Goal: Information Seeking & Learning: Learn about a topic

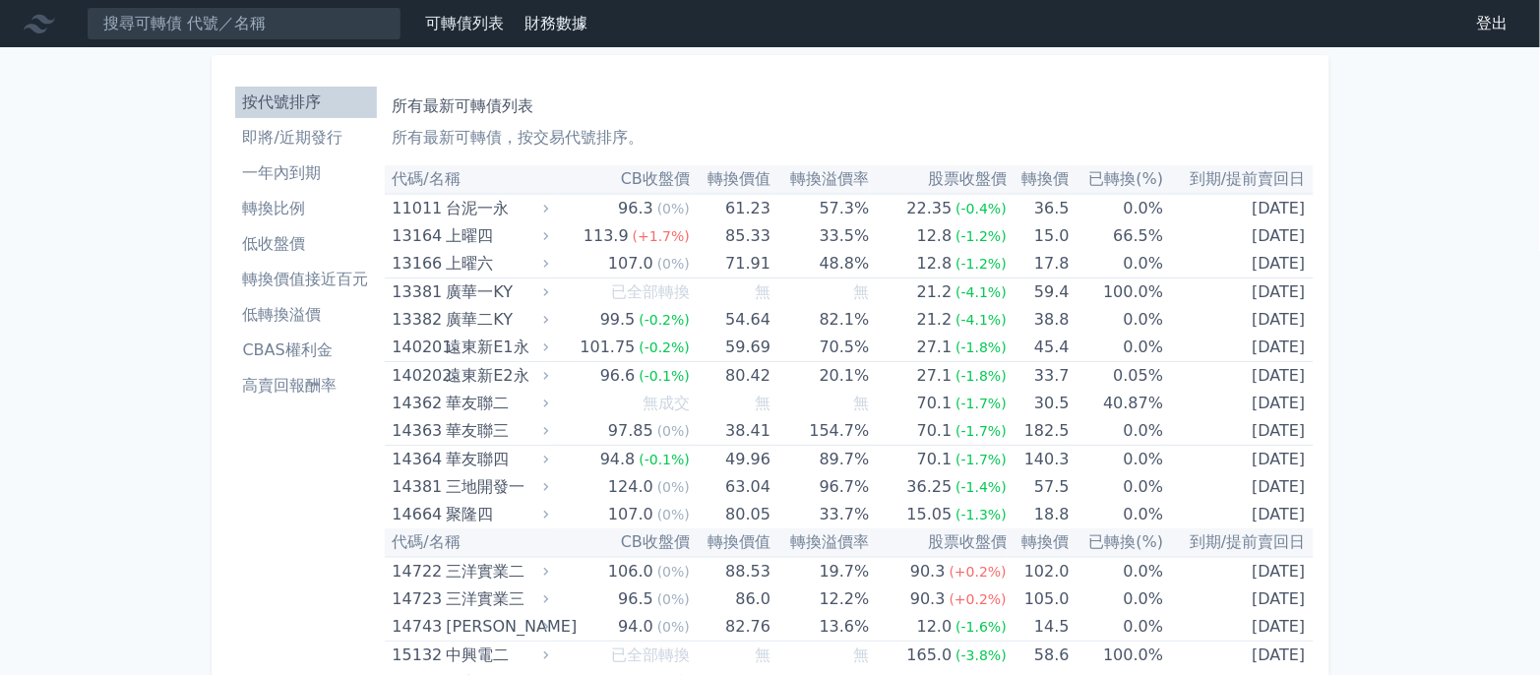
click at [338, 376] on li "高賣回報酬率" at bounding box center [306, 386] width 142 height 24
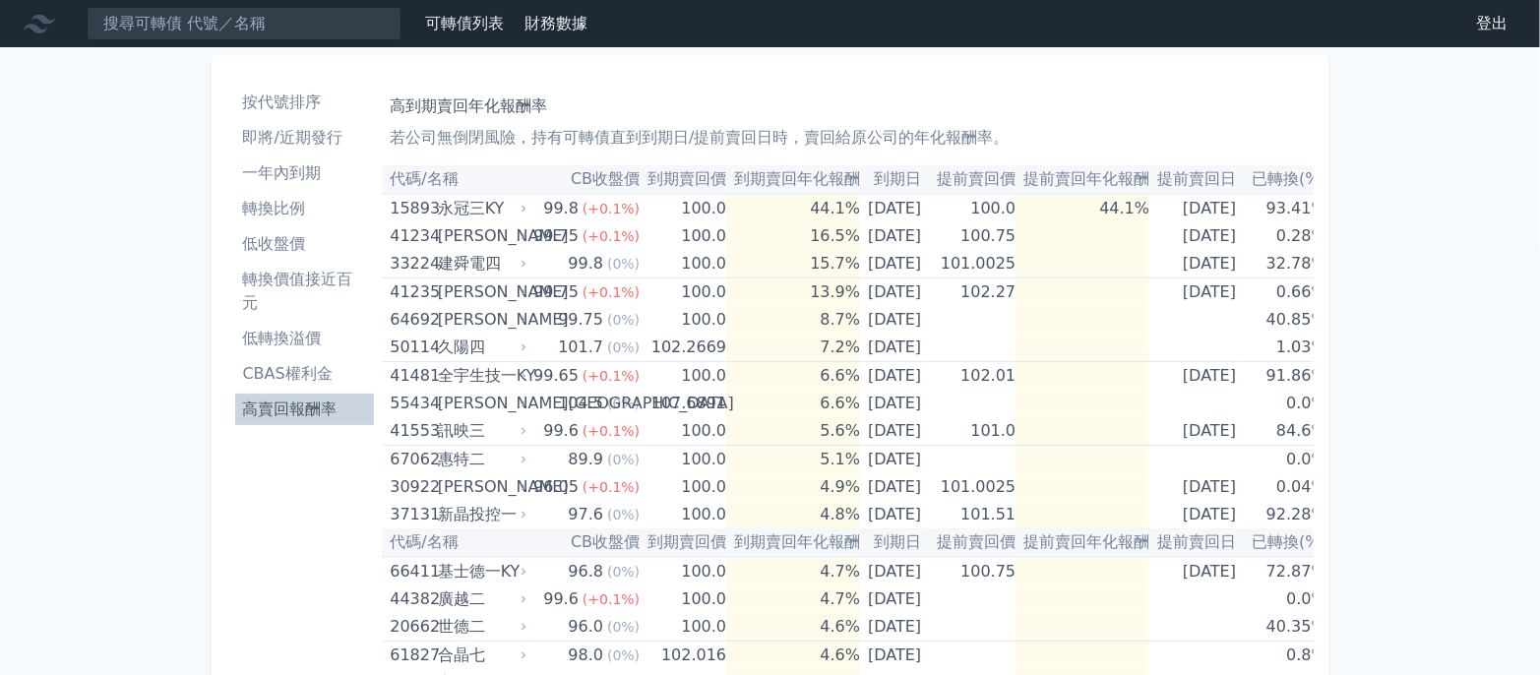
click at [346, 338] on li "低轉換溢價" at bounding box center [305, 339] width 140 height 24
